Goal: Find contact information

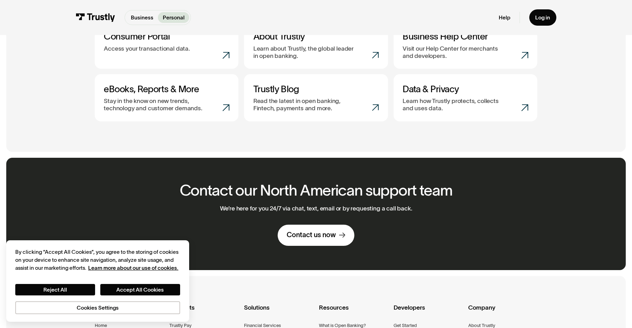
scroll to position [521, 0]
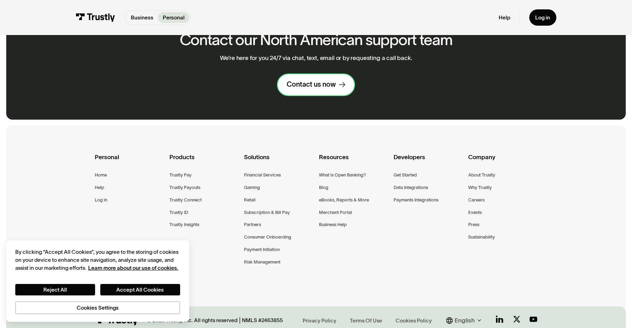
click at [315, 87] on div "Contact us now" at bounding box center [311, 84] width 49 height 9
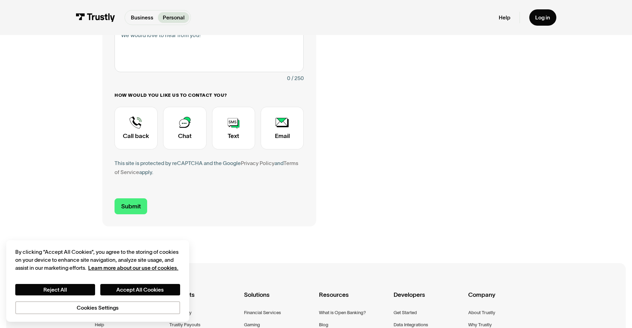
scroll to position [208, 0]
